Goal: Task Accomplishment & Management: Manage account settings

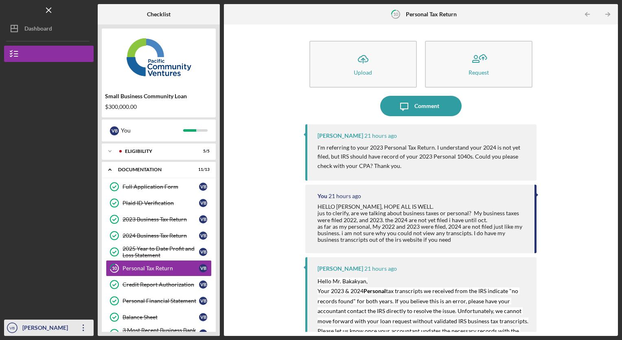
click at [81, 328] on icon "Icon/Overflow" at bounding box center [83, 327] width 20 height 20
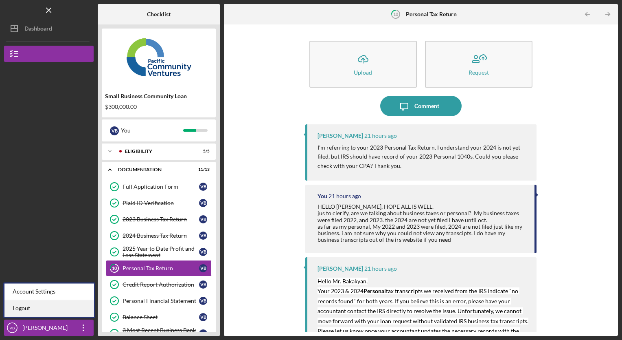
click at [21, 310] on link "Logout" at bounding box center [49, 308] width 90 height 17
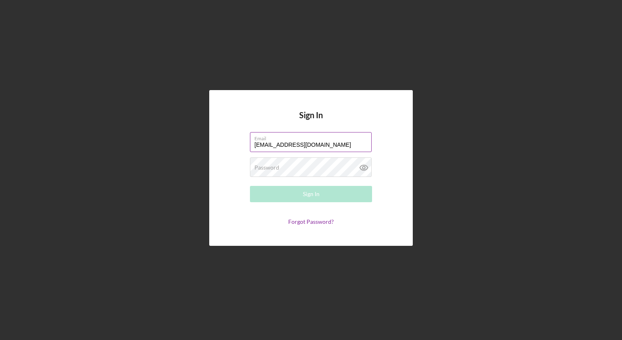
type input "[EMAIL_ADDRESS][DOMAIN_NAME]"
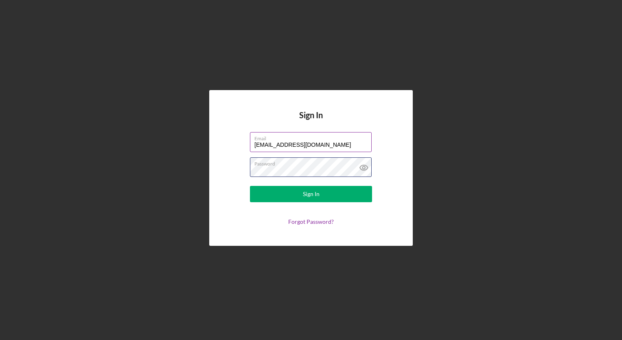
click at [250, 186] on button "Sign In" at bounding box center [311, 194] width 122 height 16
